Goal: Find specific page/section: Find specific page/section

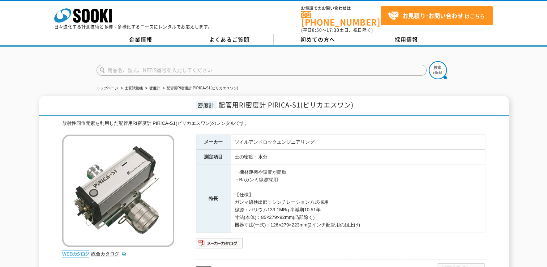
click at [176, 65] on input "text" at bounding box center [262, 70] width 330 height 11
type input "商品名、型式、NETIS番号を入力してください"
click at [163, 65] on input "text" at bounding box center [262, 70] width 330 height 11
paste input "NETIS:KK-160029-VE"
type input "NETIS:KK-160029-VE"
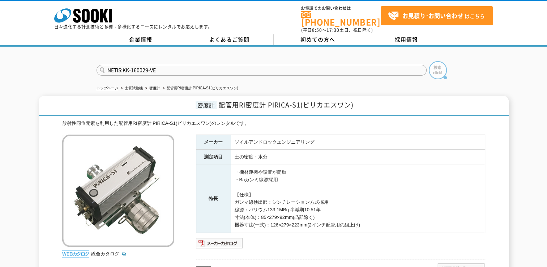
click at [436, 63] on img at bounding box center [438, 70] width 18 height 18
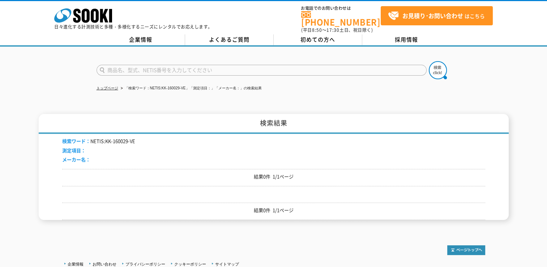
click at [202, 67] on input "text" at bounding box center [262, 70] width 330 height 11
type input "商品名、型式、NETIS番号を入力してください"
click at [268, 65] on input "text" at bounding box center [262, 70] width 330 height 11
paste input "160029"
type input "160029"
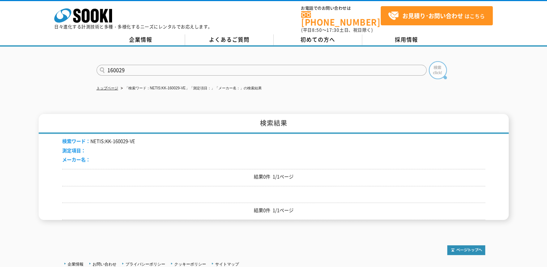
click at [443, 68] on img at bounding box center [438, 70] width 18 height 18
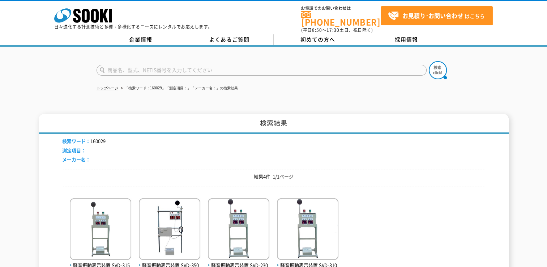
click at [144, 66] on input "text" at bounding box center [262, 70] width 330 height 11
paste input "200020"
type input "200020"
click at [444, 68] on img at bounding box center [438, 70] width 18 height 18
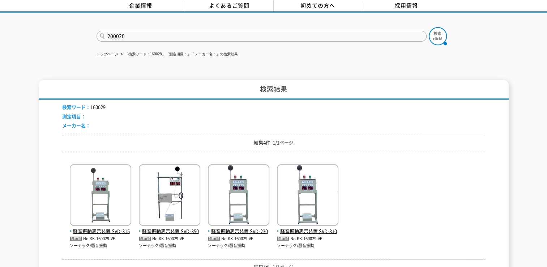
scroll to position [109, 0]
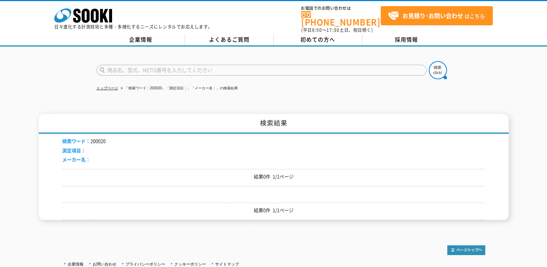
click at [127, 67] on input "text" at bounding box center [262, 70] width 330 height 11
paste input "230065"
type input "230065"
click at [440, 70] on img at bounding box center [438, 70] width 18 height 18
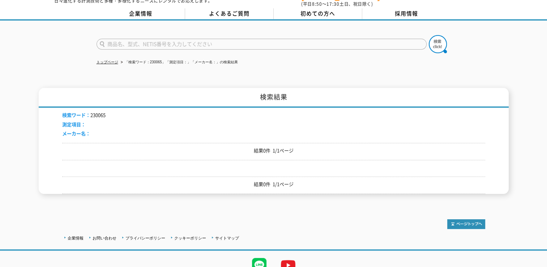
scroll to position [54, 0]
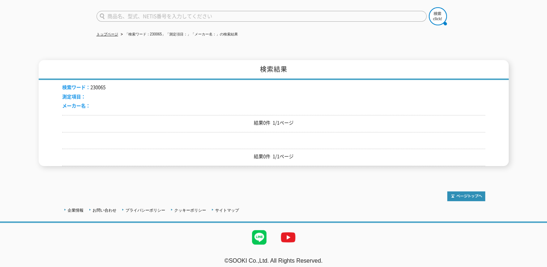
click at [191, 119] on p "結果0件 1/1ページ" at bounding box center [273, 123] width 423 height 8
drag, startPoint x: 191, startPoint y: 119, endPoint x: 114, endPoint y: 21, distance: 125.0
click at [114, 21] on form at bounding box center [274, 17] width 355 height 20
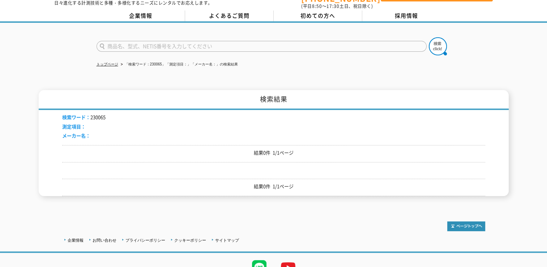
scroll to position [0, 0]
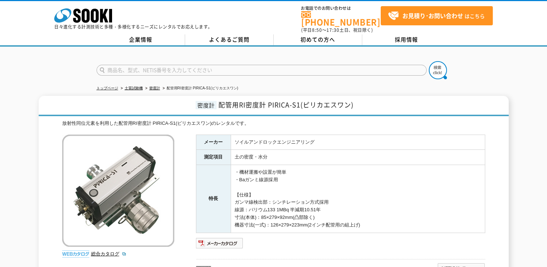
click at [208, 65] on input "text" at bounding box center [262, 70] width 330 height 11
paste input "200020"
type input "200020"
click at [430, 61] on img at bounding box center [438, 70] width 18 height 18
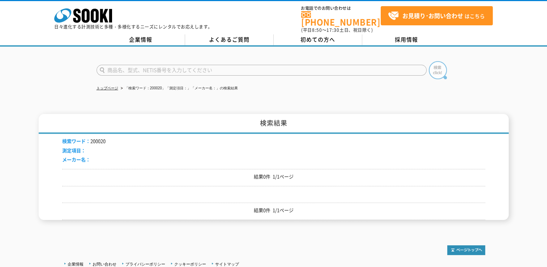
click at [434, 64] on img at bounding box center [438, 70] width 18 height 18
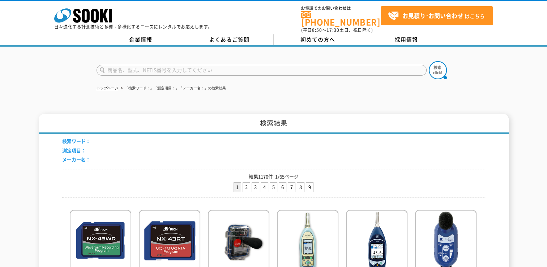
click at [212, 68] on input "text" at bounding box center [262, 70] width 330 height 11
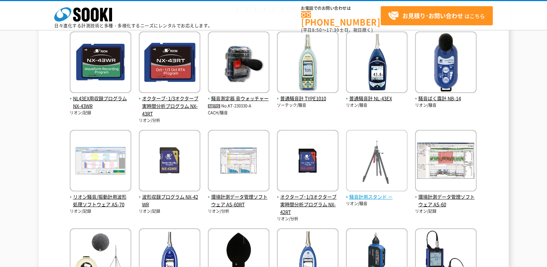
scroll to position [217, 0]
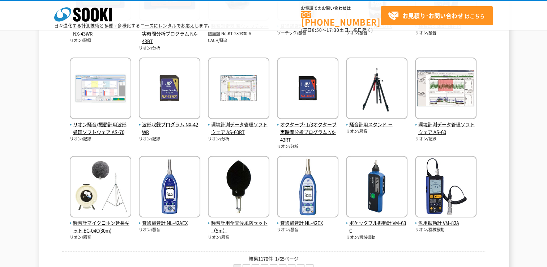
type input "商品名、型式、NETIS番号を入力してください"
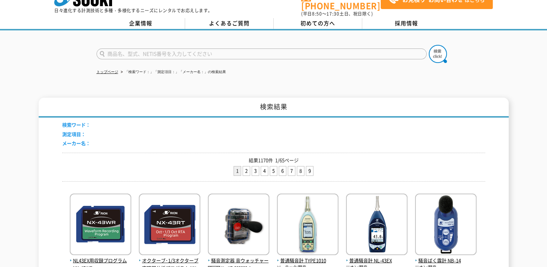
scroll to position [0, 0]
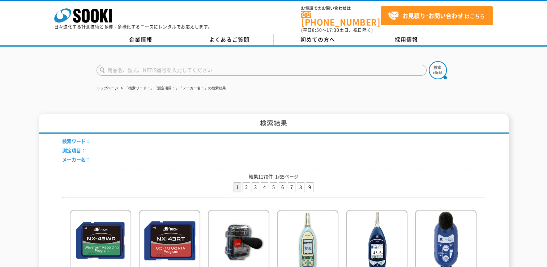
type input "商品名、型式、NETIS番号を入力してください"
click at [136, 61] on form "商品名、型式、NETIS番号を入力してください" at bounding box center [274, 71] width 355 height 20
click at [139, 65] on input "text" at bounding box center [262, 70] width 330 height 11
paste input "HK-200020-VE"
type input "HK-200020-VE"
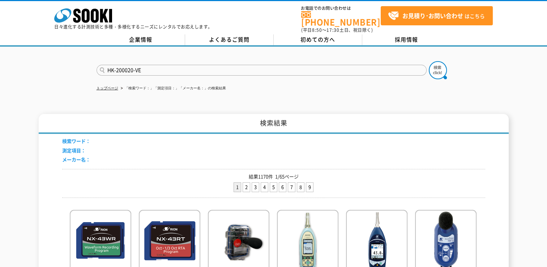
click at [442, 63] on img at bounding box center [438, 70] width 18 height 18
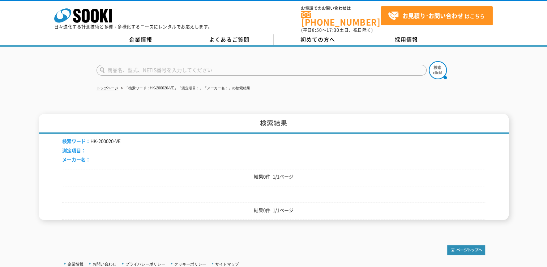
drag, startPoint x: 299, startPoint y: 172, endPoint x: 248, endPoint y: 172, distance: 51.4
click at [248, 173] on p "結果0件 1/1ページ" at bounding box center [273, 177] width 423 height 8
